Goal: Complete application form

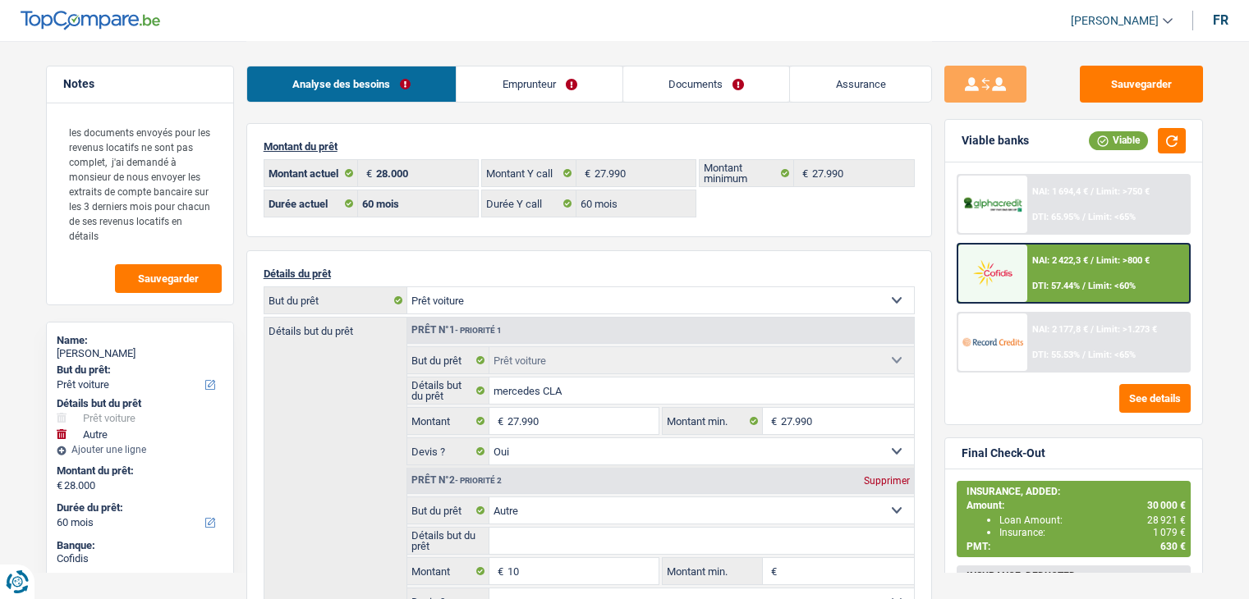
select select "car"
select select "other"
select select "60"
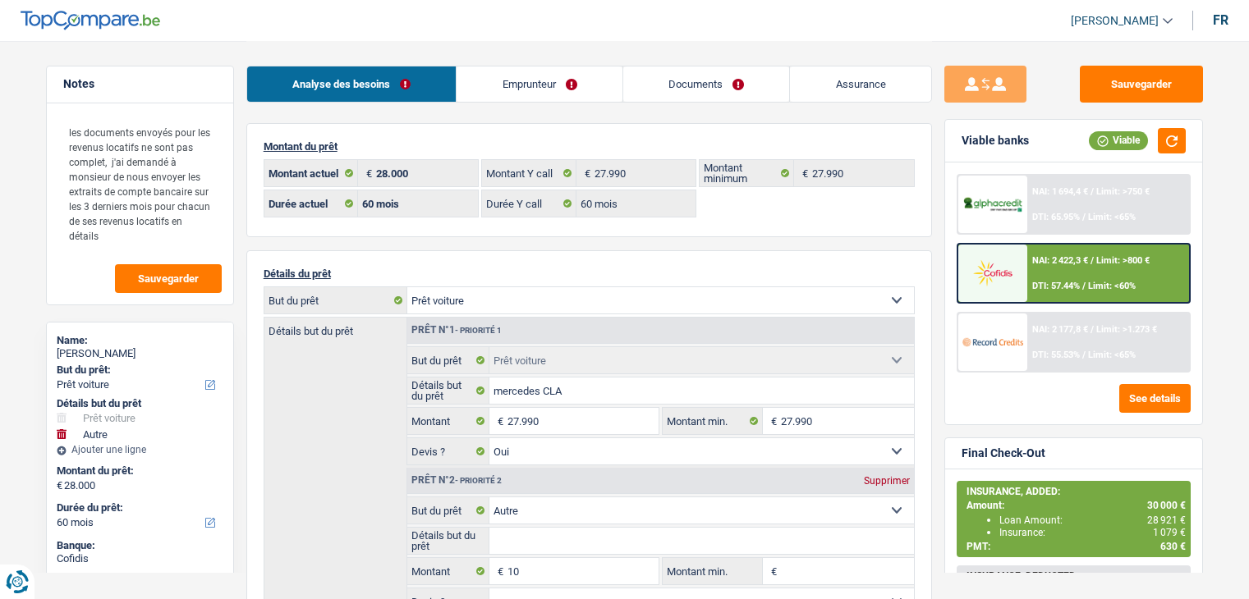
select select "60"
select select "car"
select select "yes"
select select "other"
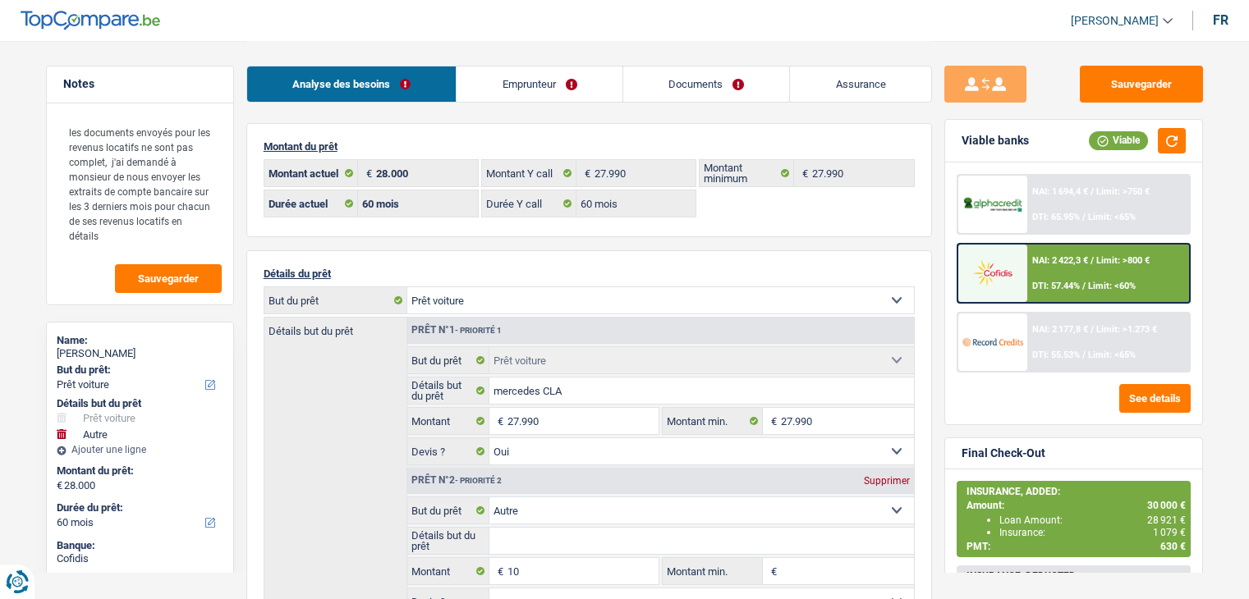
select select "60"
